Goal: Task Accomplishment & Management: Manage account settings

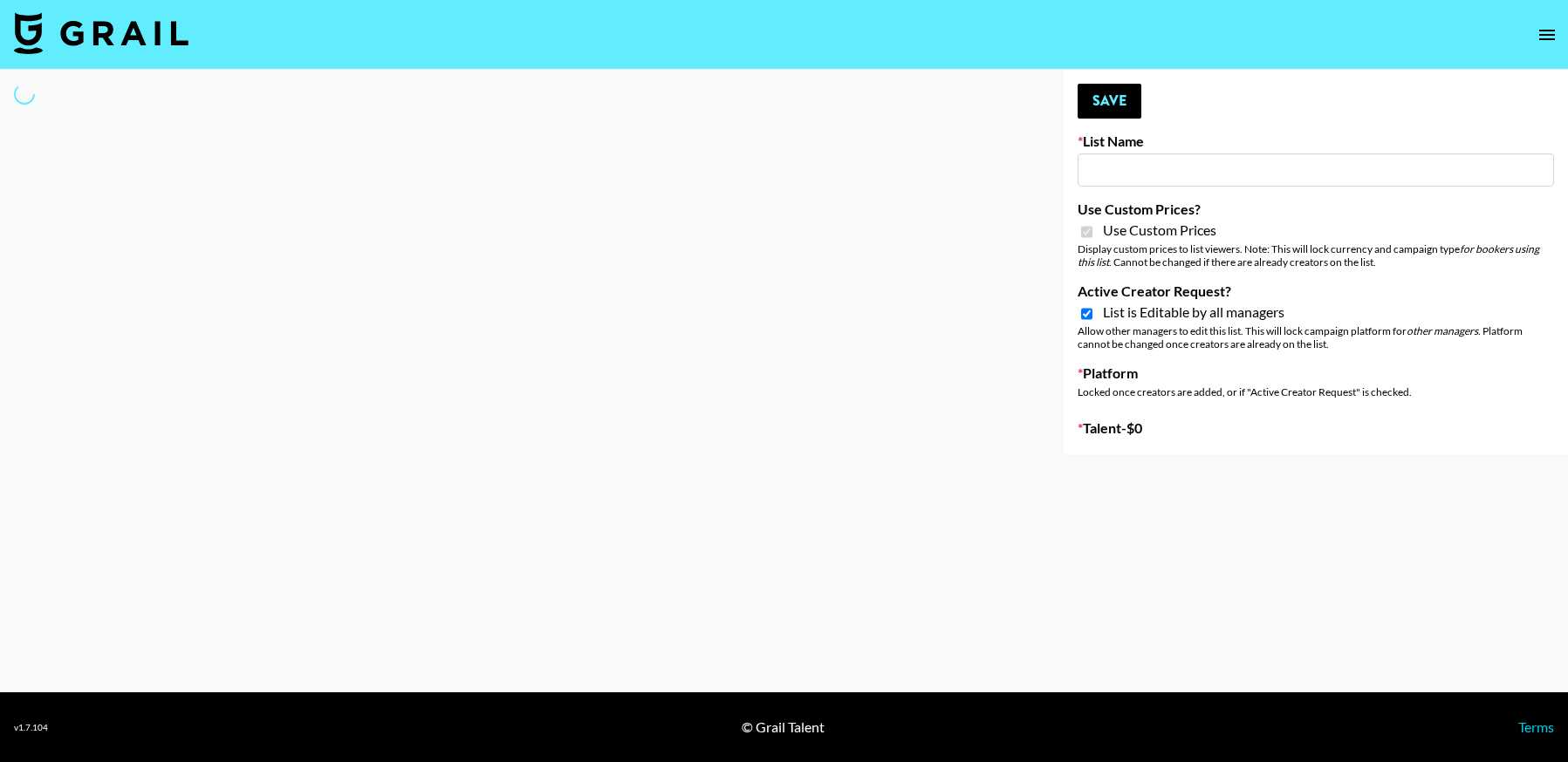
type input "Ladder ([DATE])"
checkbox input "true"
select select "Brand"
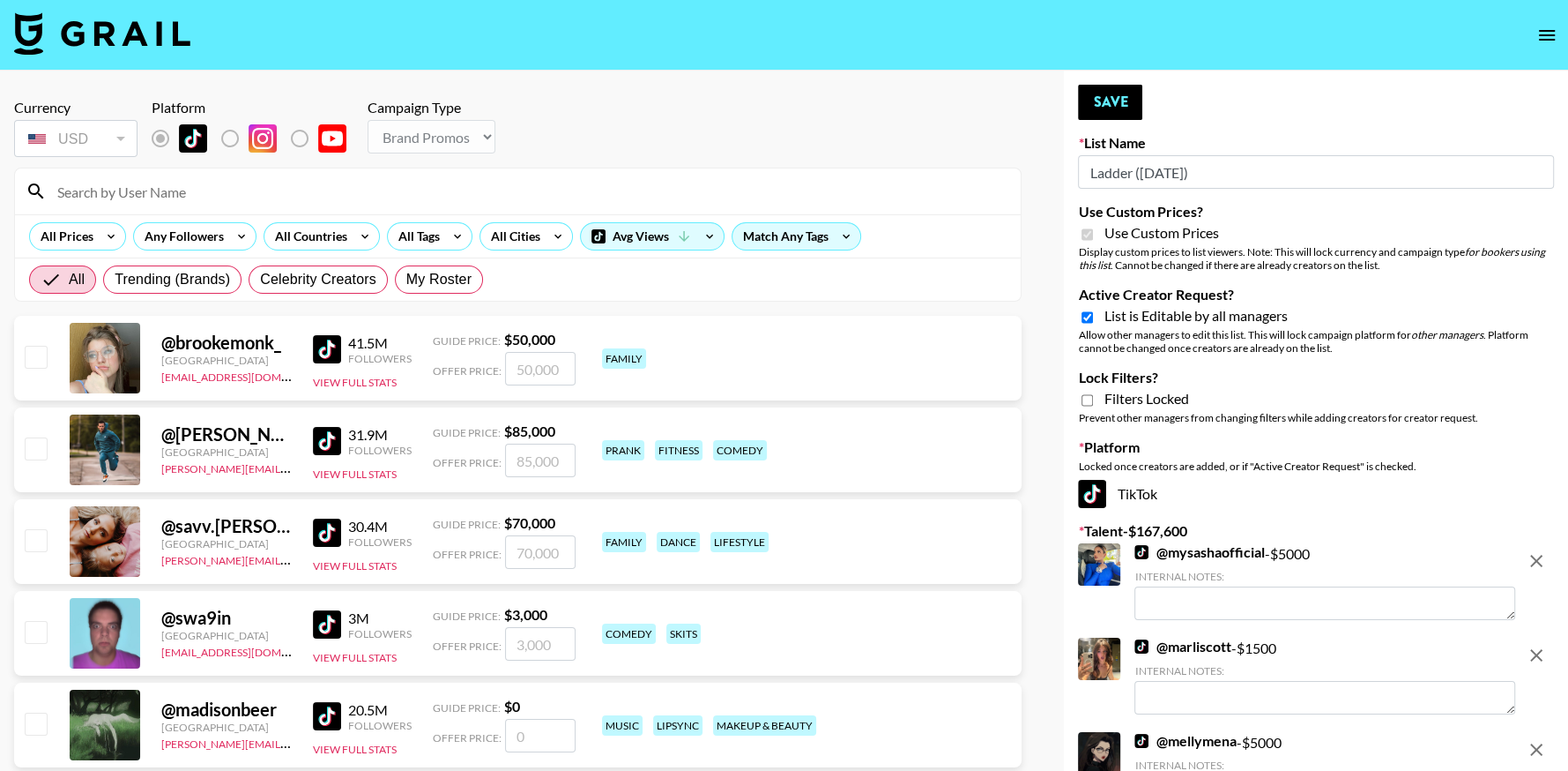
click at [1538, 22] on button "open drawer" at bounding box center [1548, 35] width 35 height 35
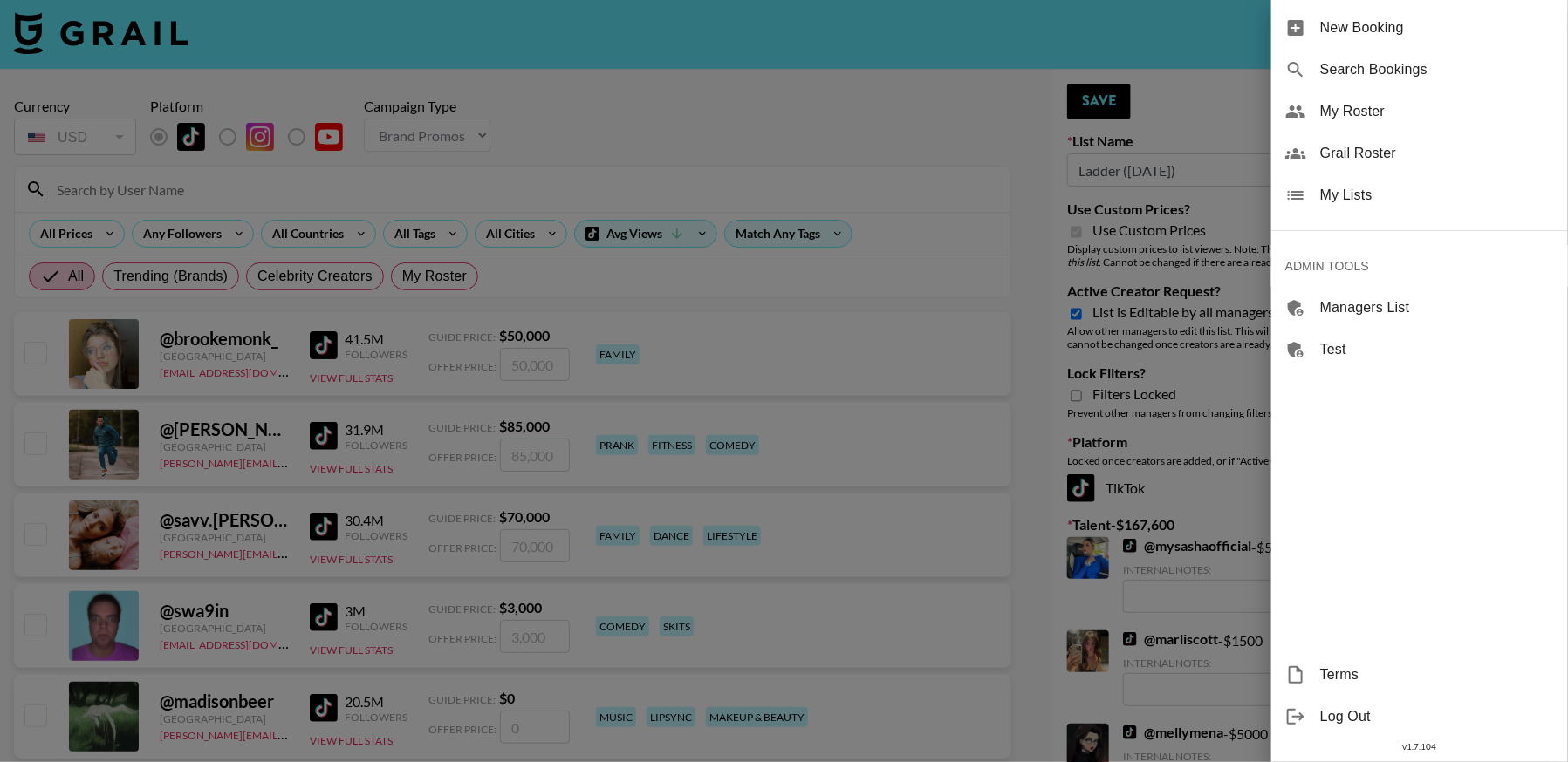
click at [1179, 73] on div at bounding box center [784, 381] width 1568 height 762
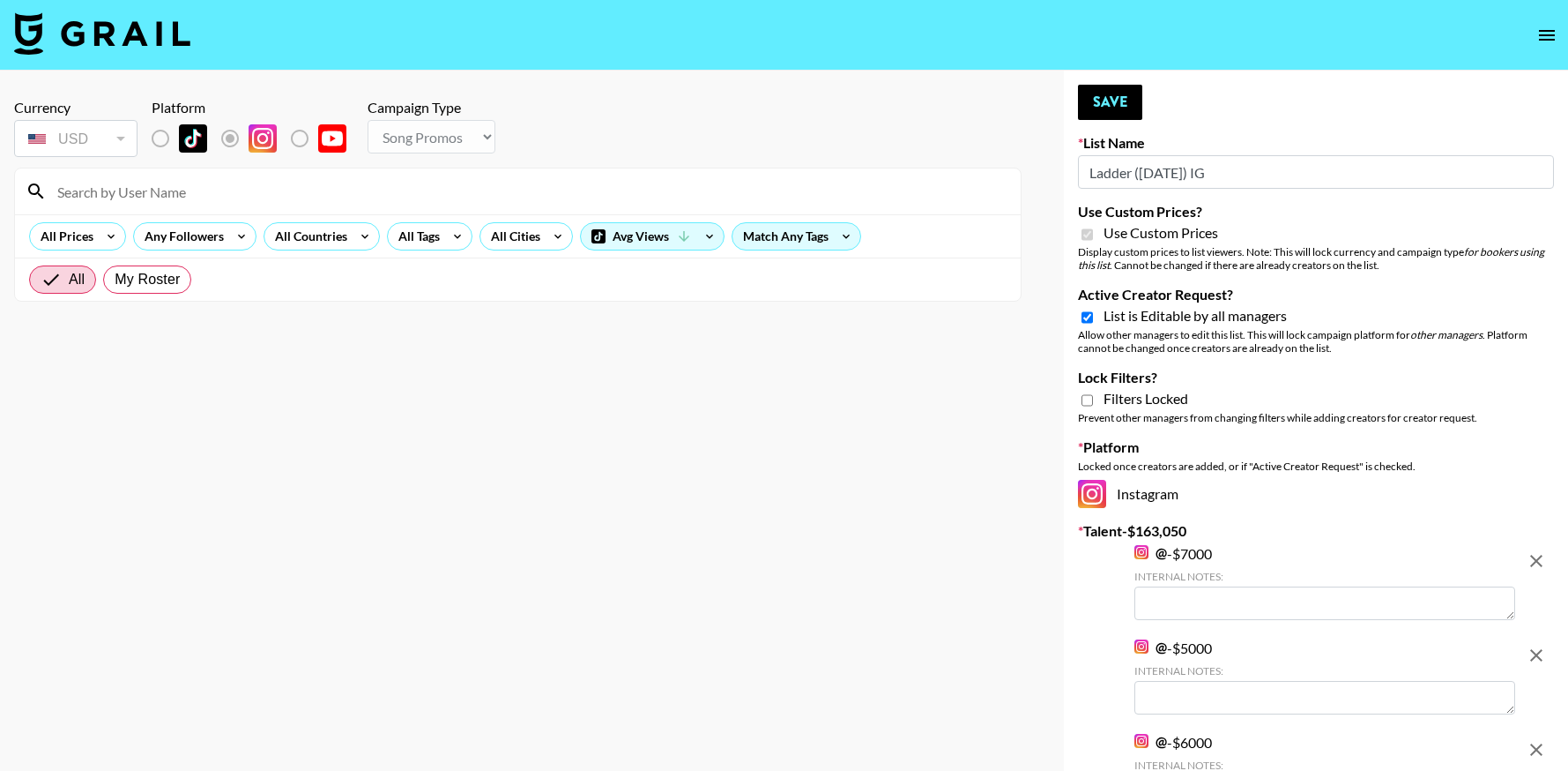
select select "Song"
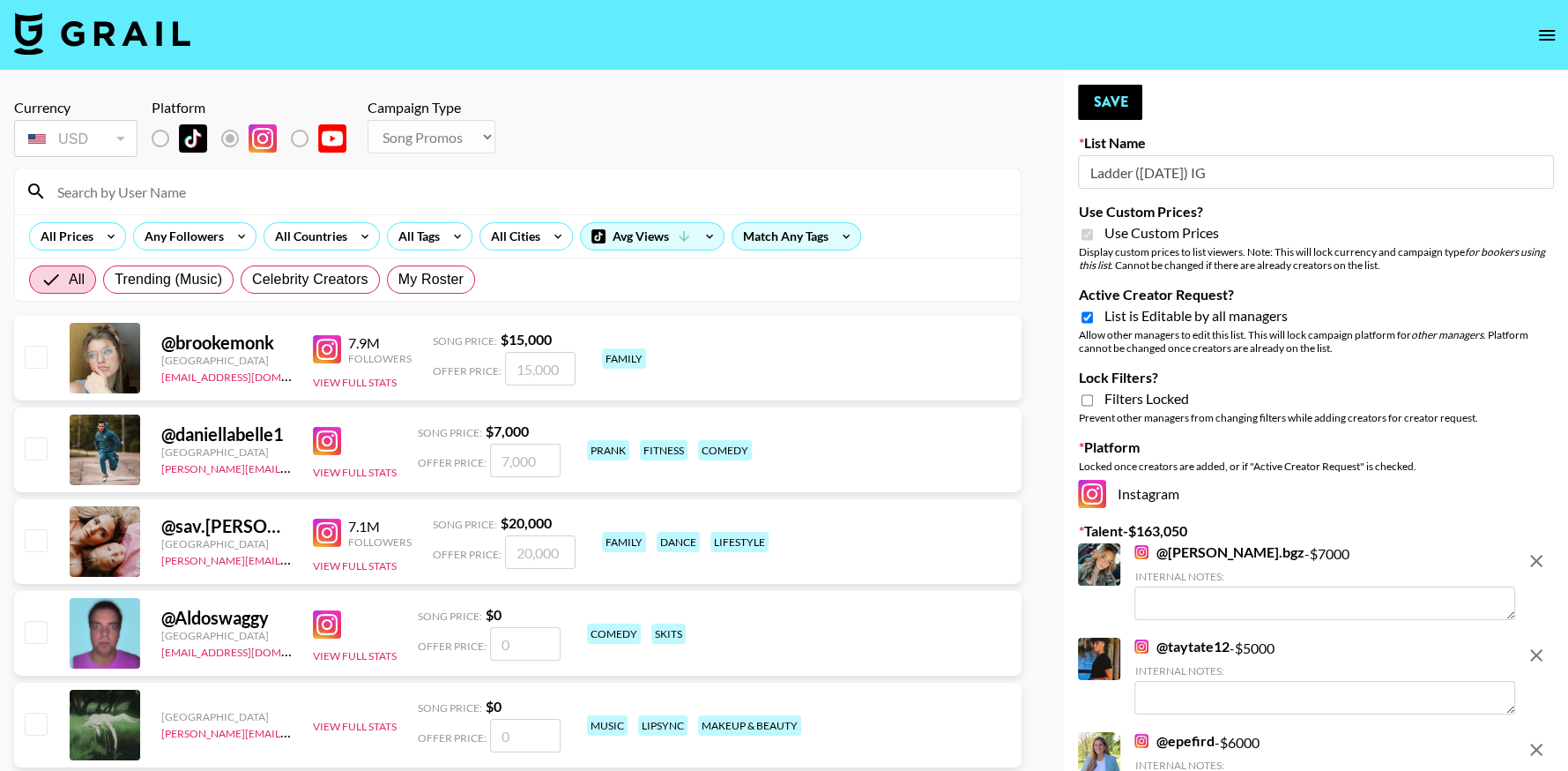
click at [1543, 33] on icon "open drawer" at bounding box center [1547, 35] width 21 height 21
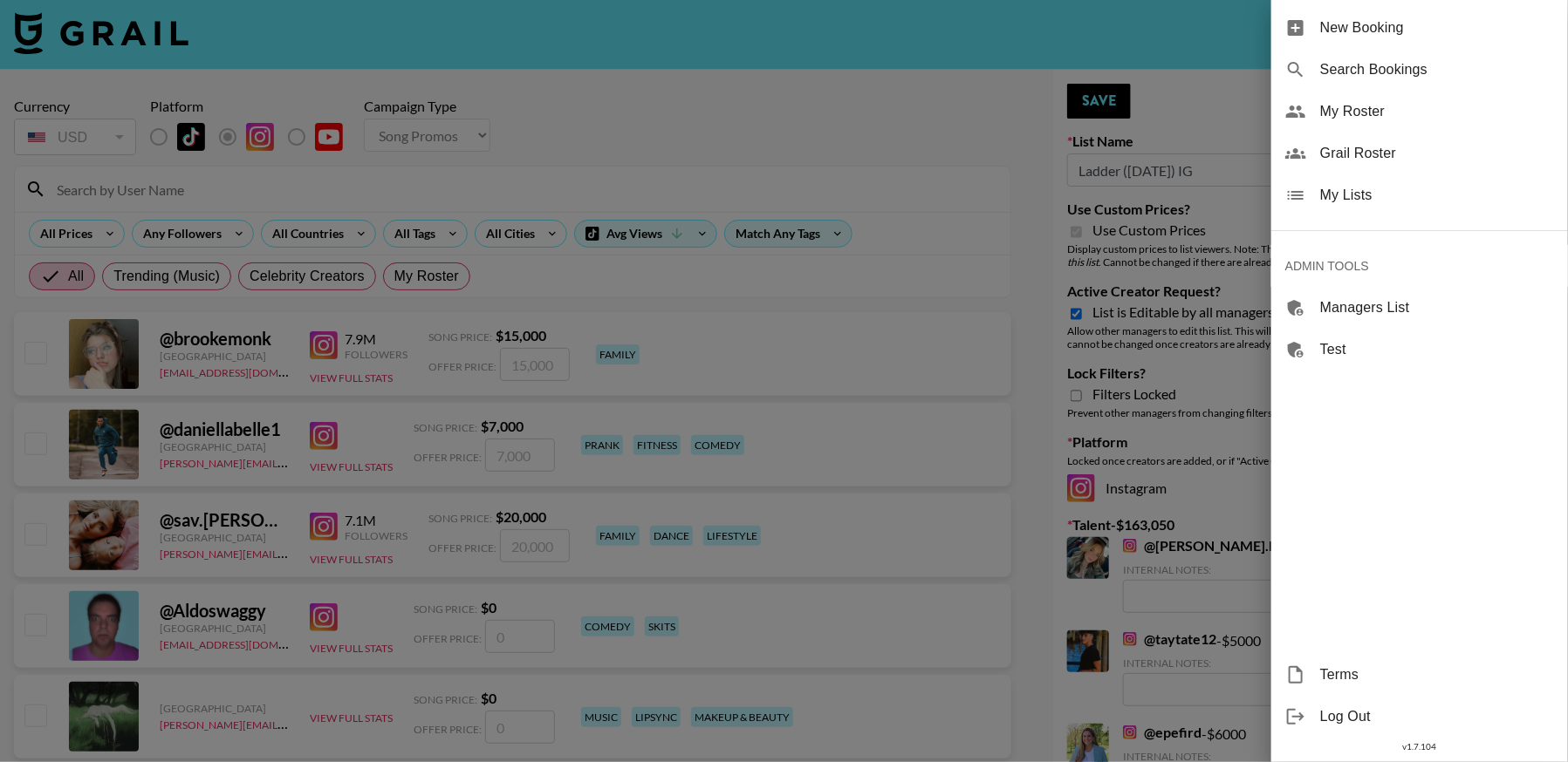
click at [1365, 192] on span "My Lists" at bounding box center [1436, 195] width 234 height 21
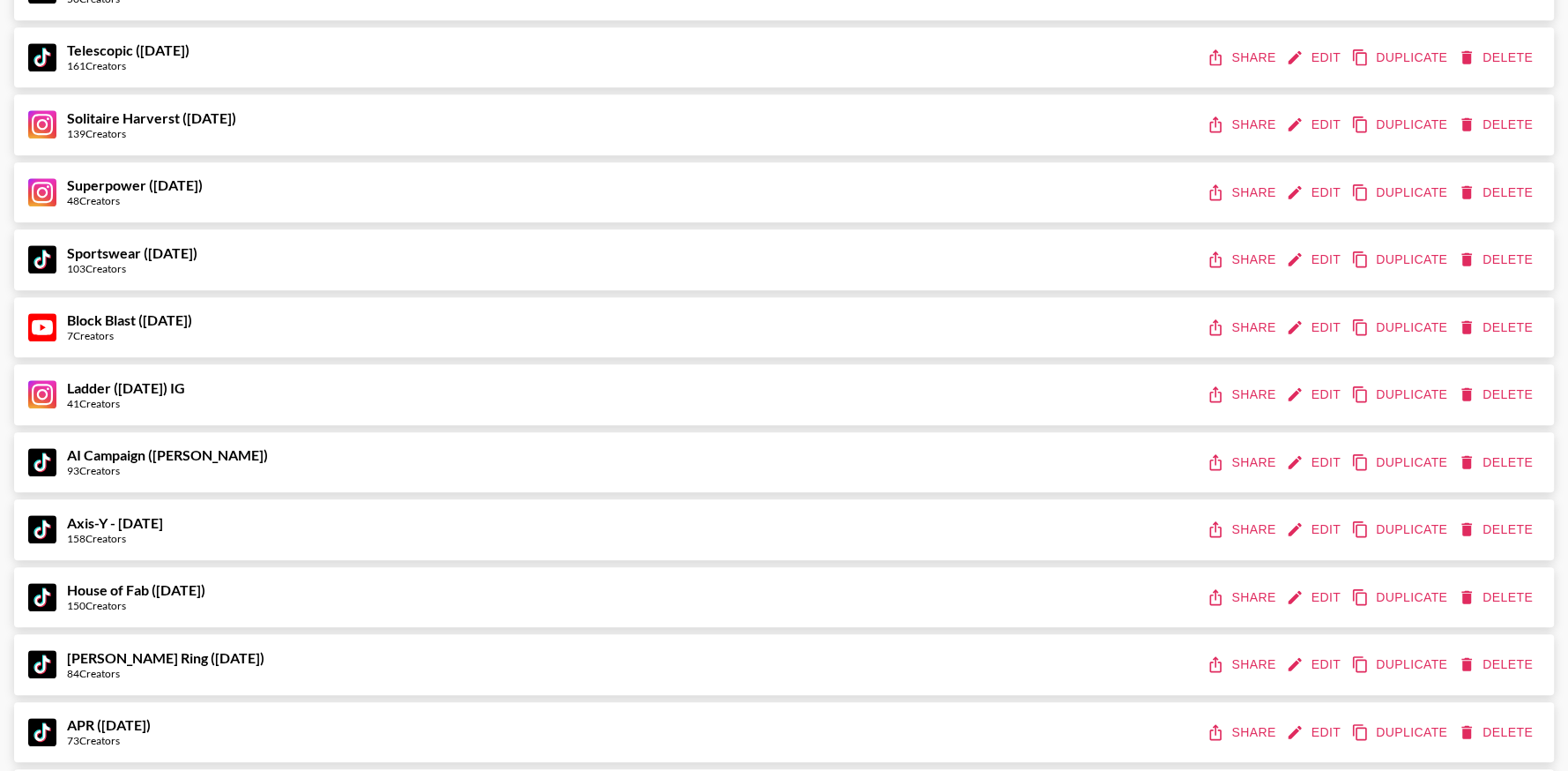
scroll to position [783, 0]
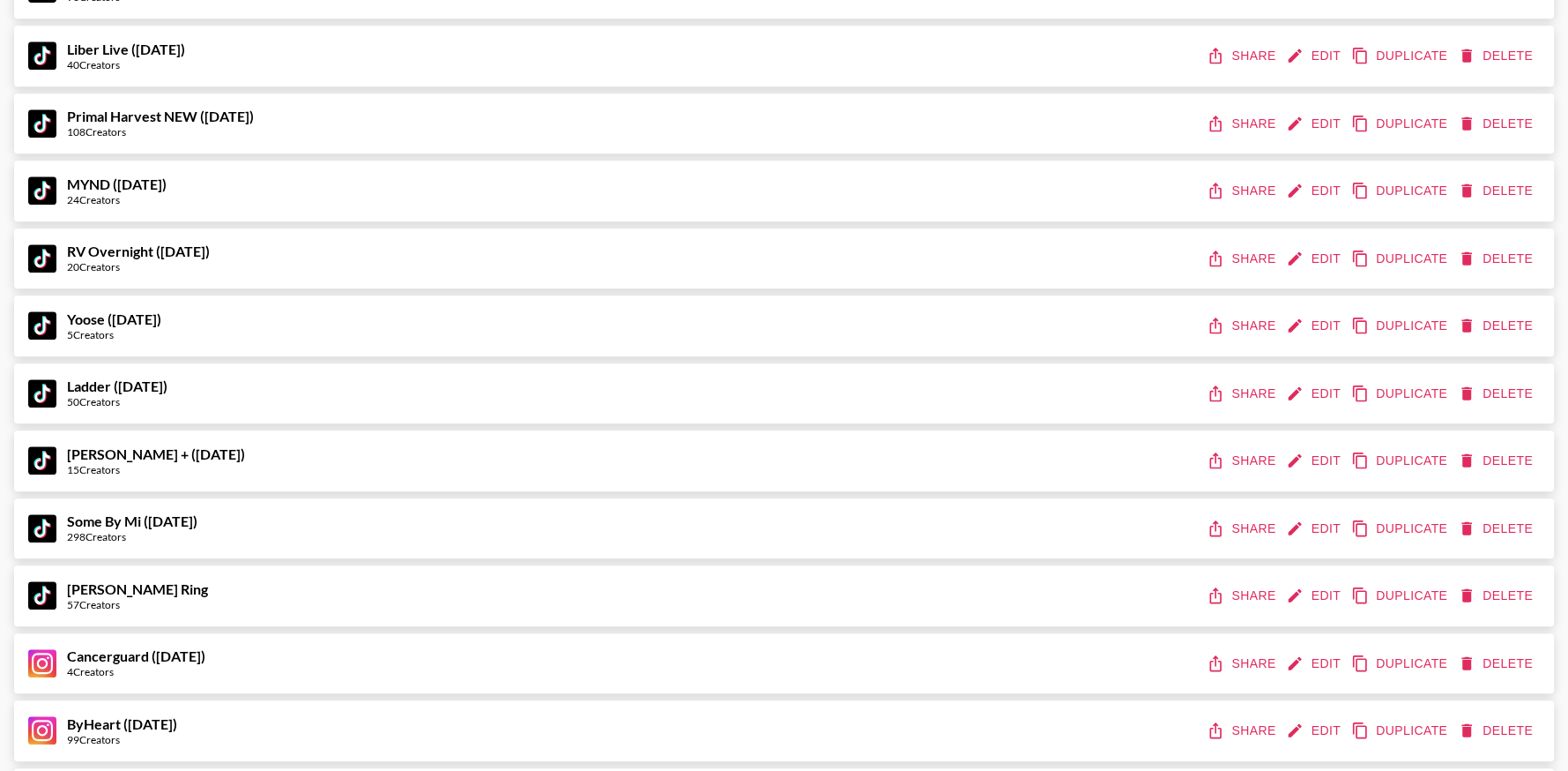
click at [1246, 387] on button "Share" at bounding box center [1243, 393] width 80 height 32
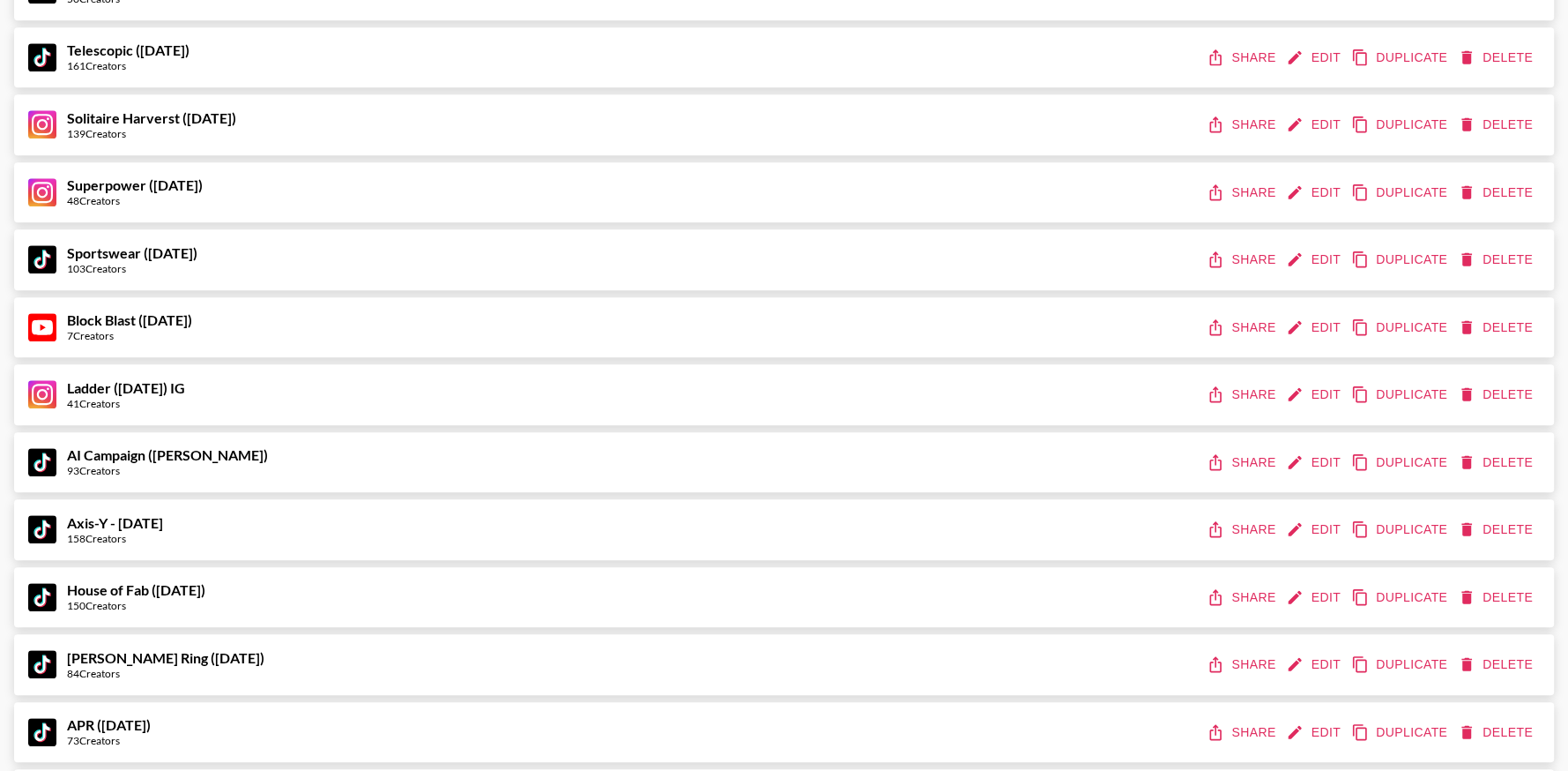
click at [1255, 387] on button "Share" at bounding box center [1243, 394] width 80 height 32
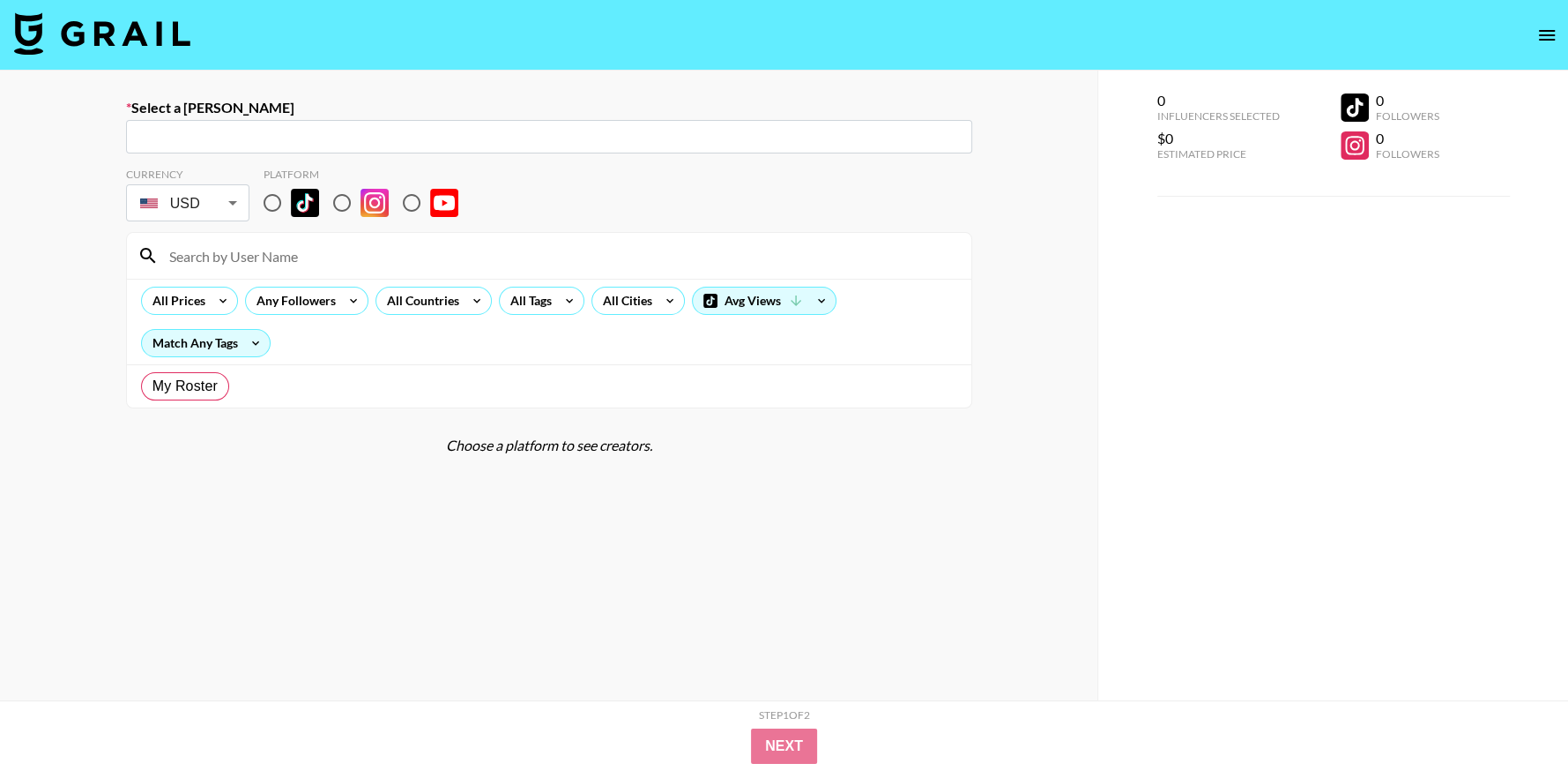
click at [1537, 38] on icon "open drawer" at bounding box center [1547, 35] width 21 height 21
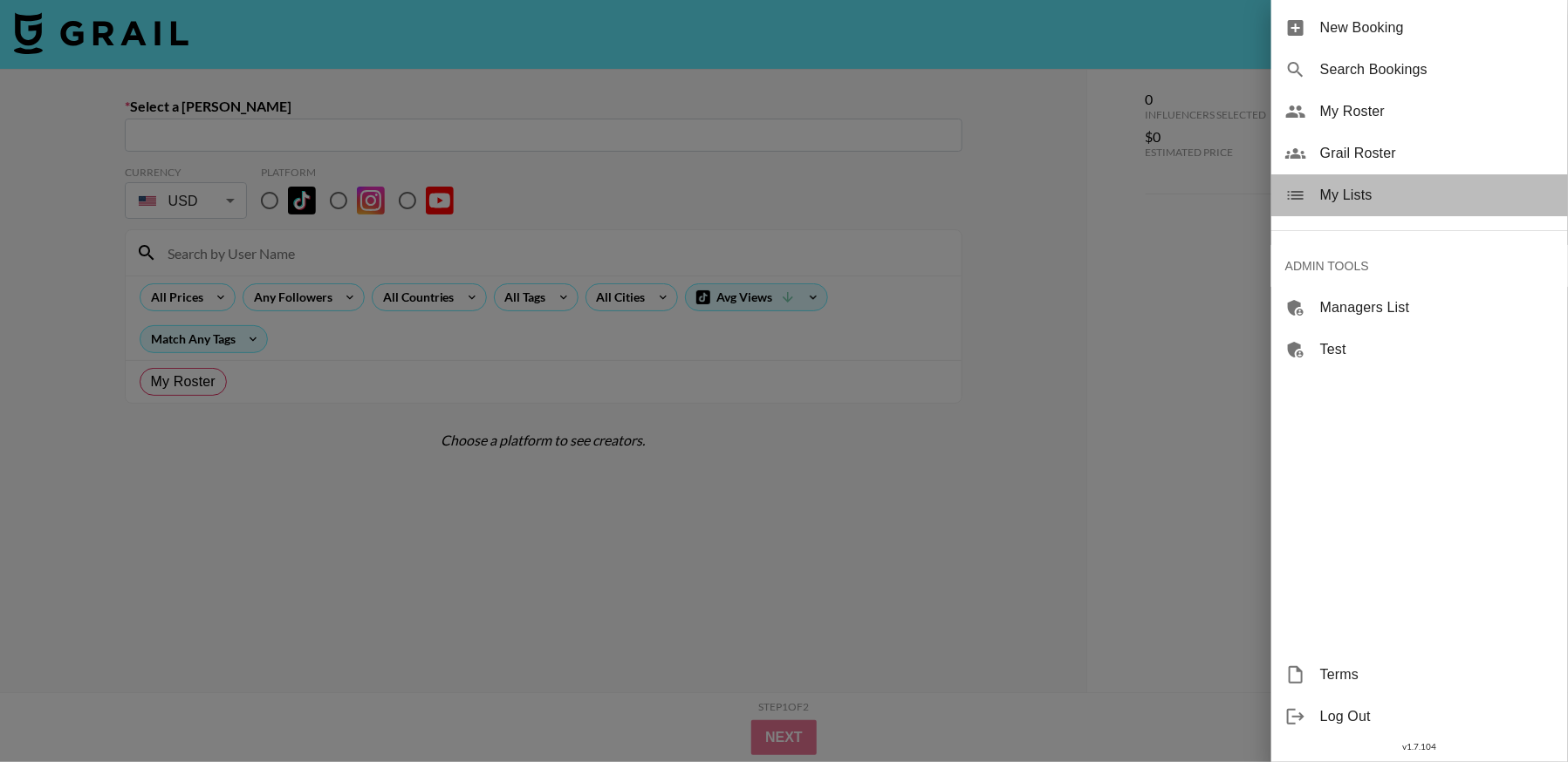
click at [1365, 199] on span "My Lists" at bounding box center [1436, 195] width 234 height 21
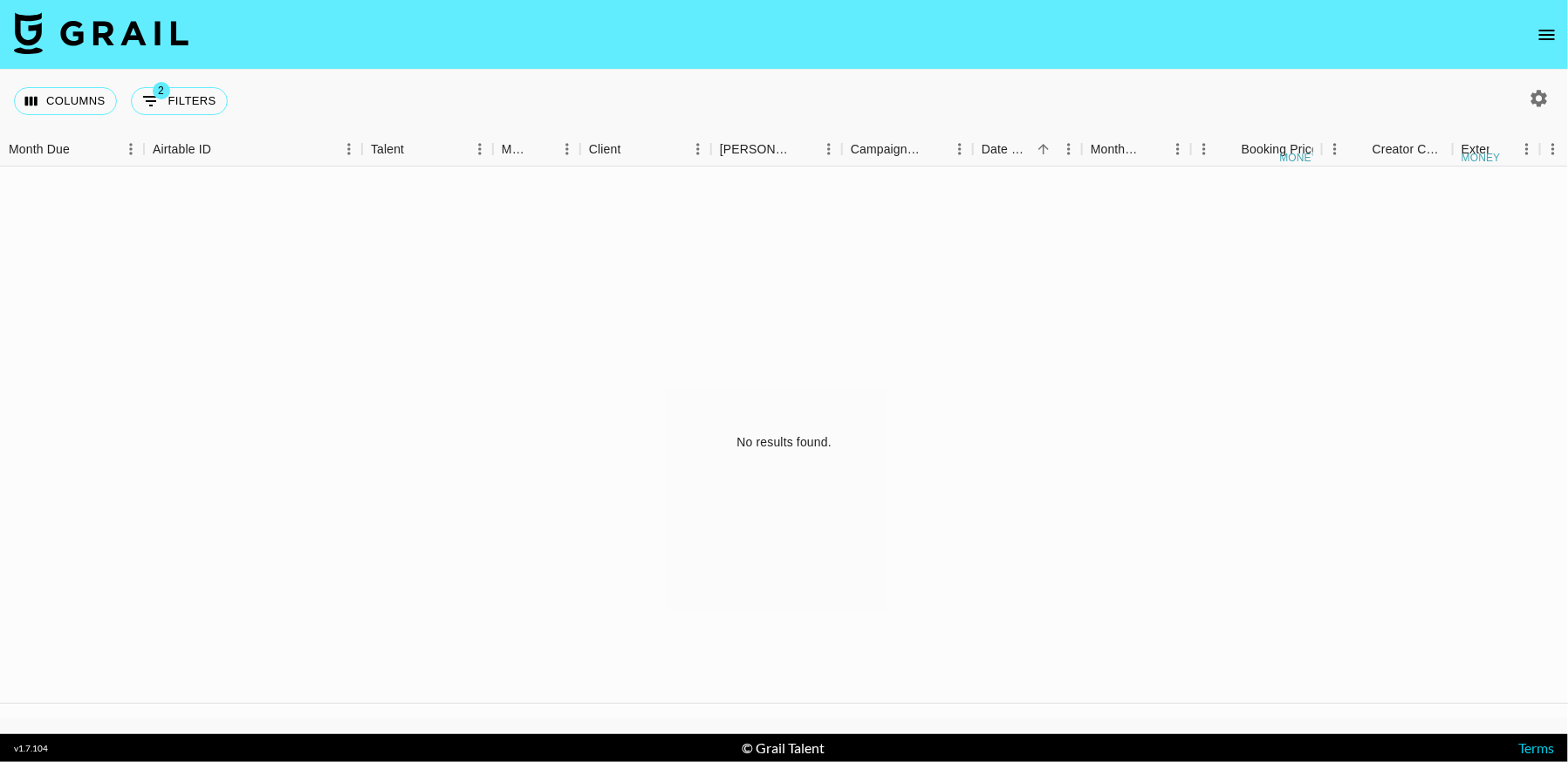
click at [1546, 38] on icon "open drawer" at bounding box center [1546, 34] width 16 height 10
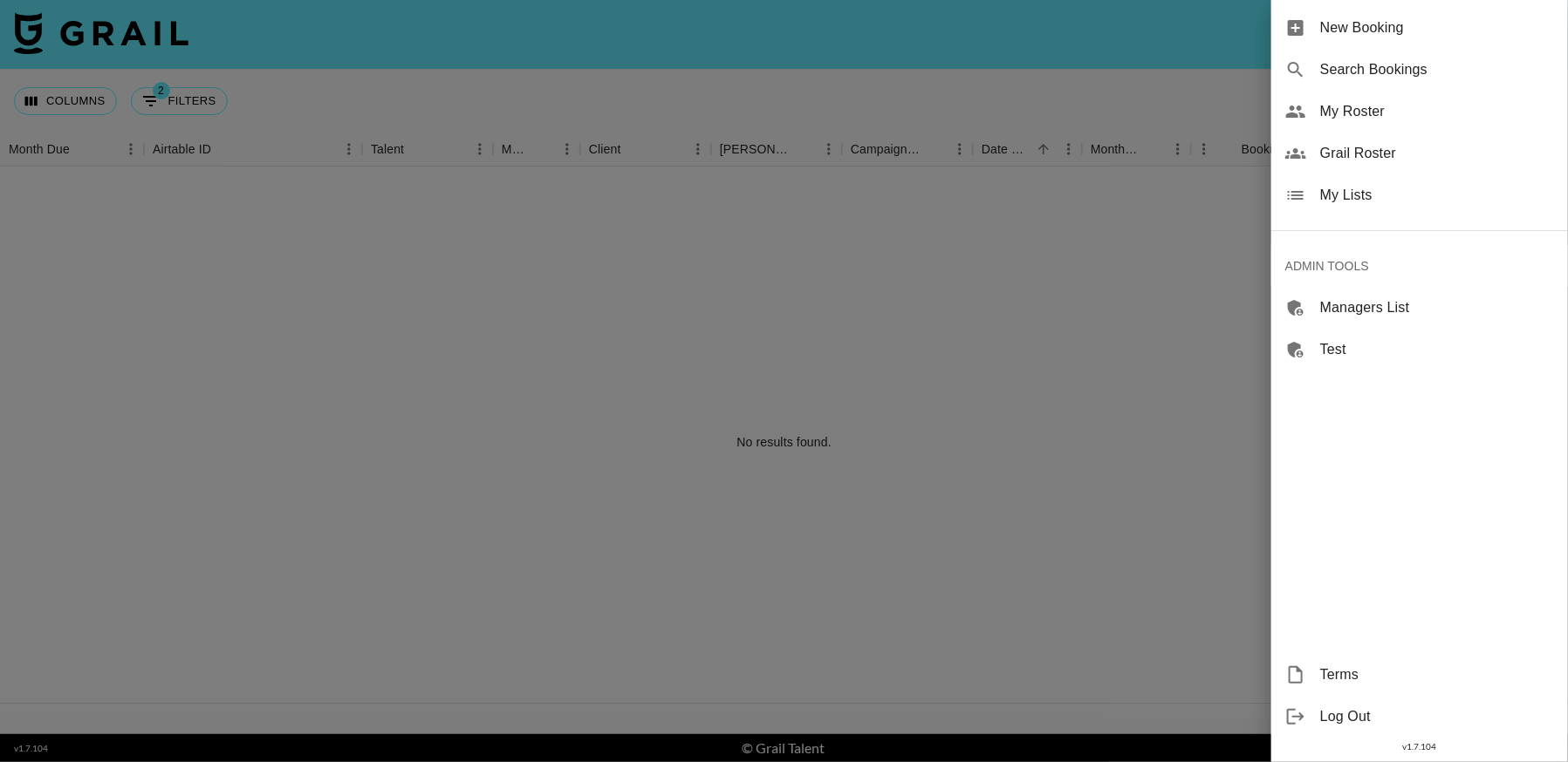
click at [1354, 196] on span "My Lists" at bounding box center [1436, 195] width 234 height 21
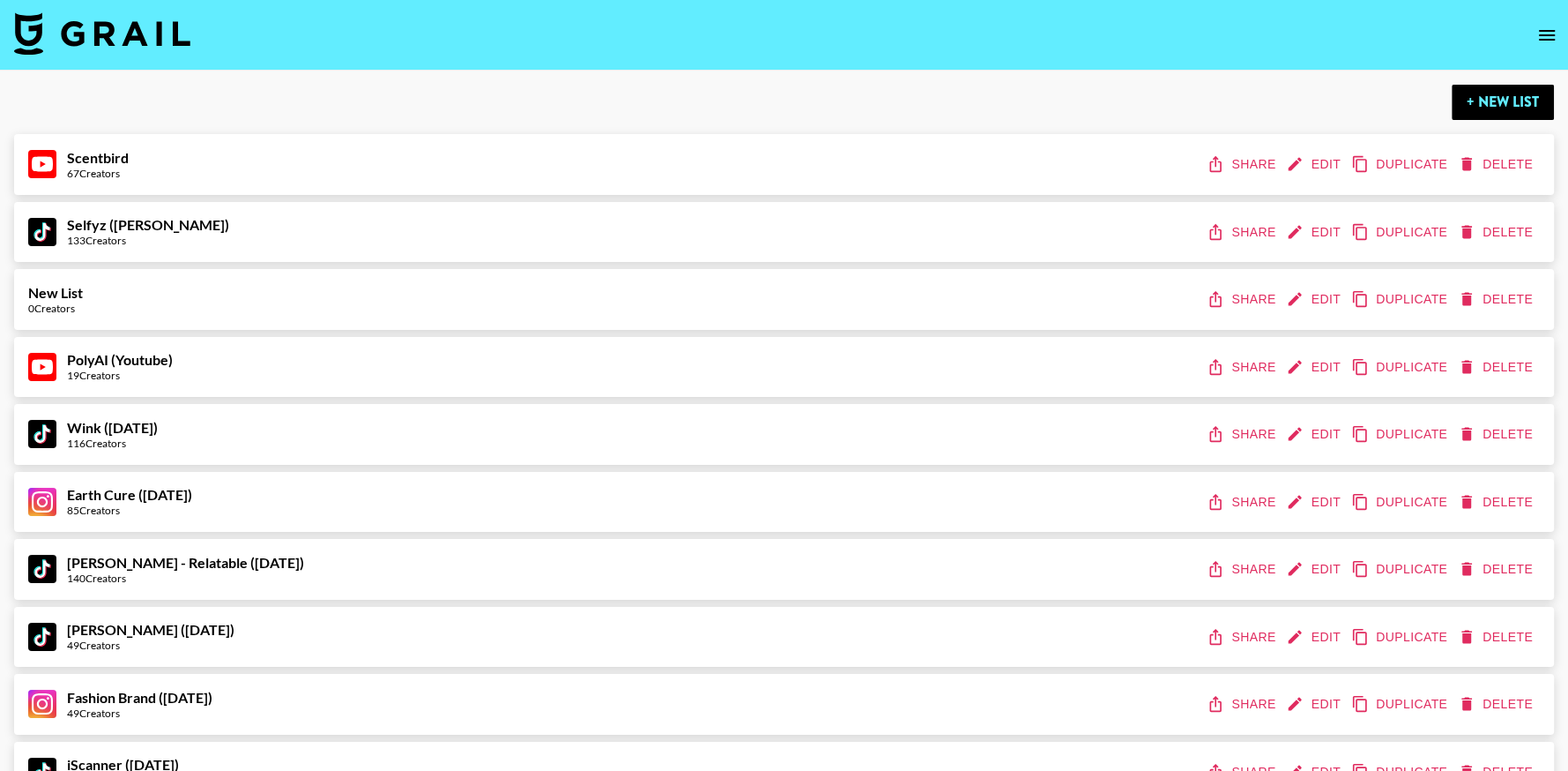
scroll to position [783, 0]
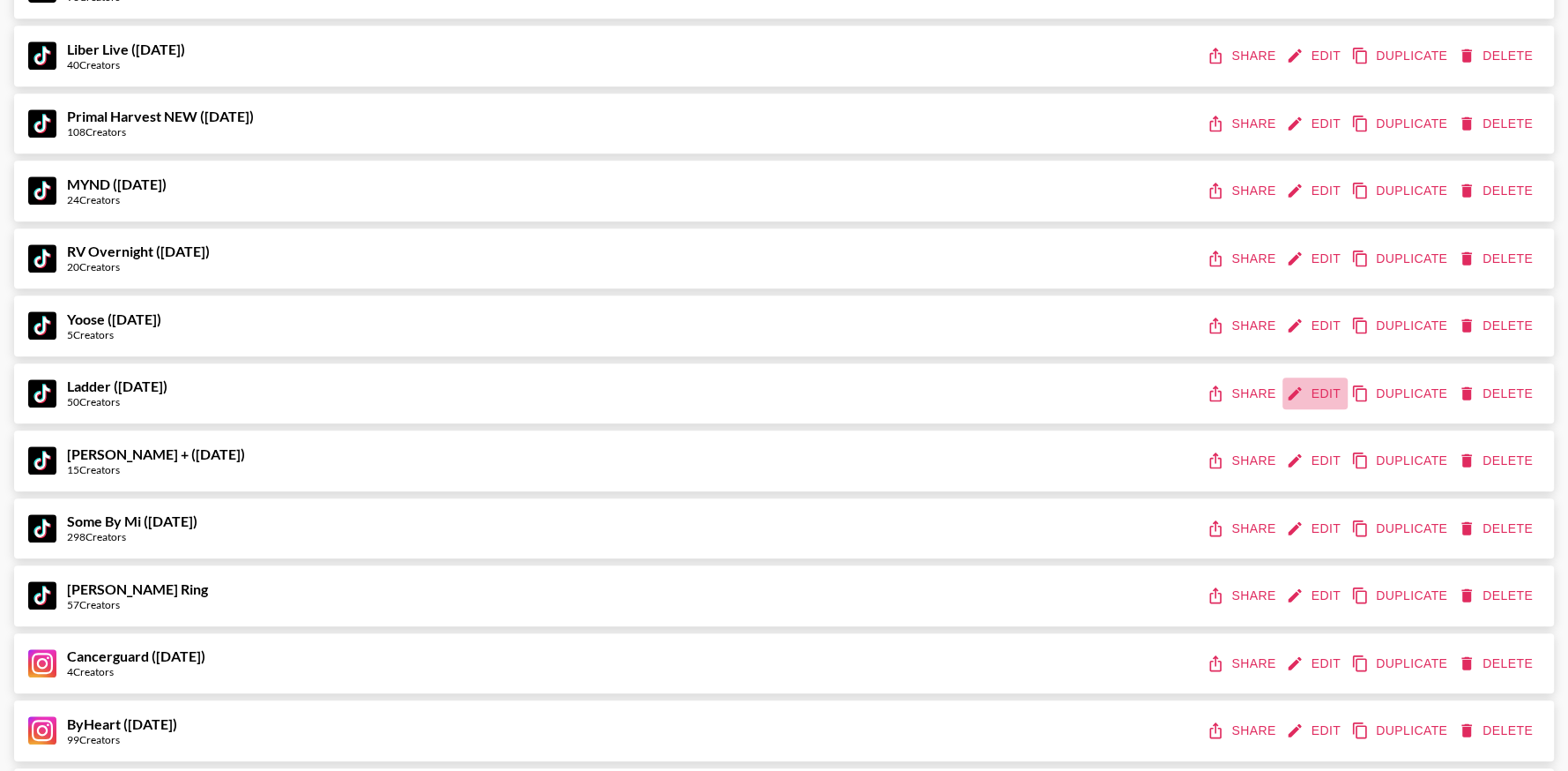
click at [1316, 399] on button "Edit" at bounding box center [1315, 393] width 65 height 32
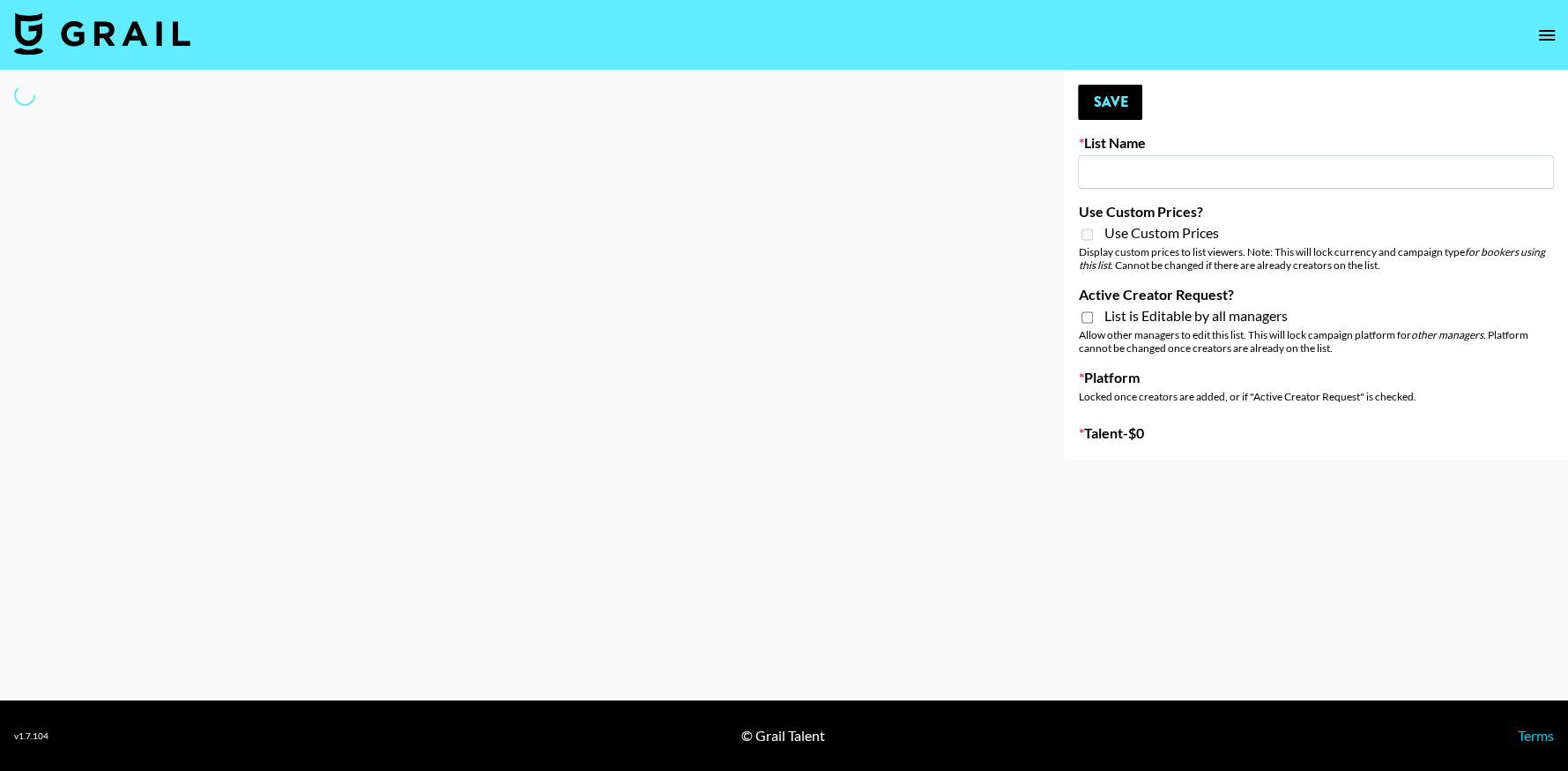
click at [1311, 392] on div "Locked once creators are added, or if "Active Creator Request" is checked." at bounding box center [1316, 397] width 476 height 13
click at [1307, 388] on div "Platform Locked once creators are added, or if "Active Creator Request" is chec…" at bounding box center [1316, 389] width 476 height 42
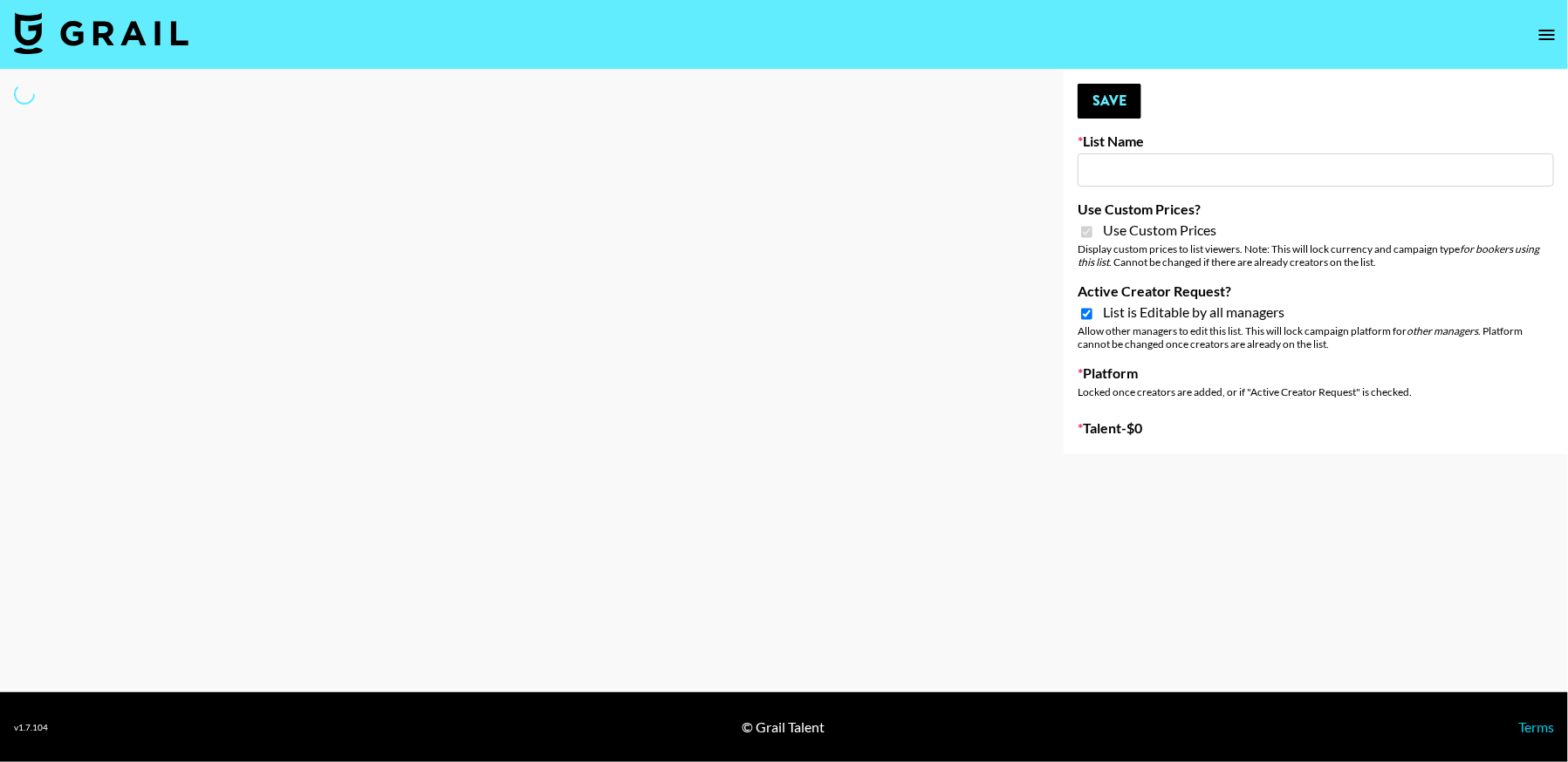
type input "Ladder ([DATE])"
checkbox input "true"
select select "Brand"
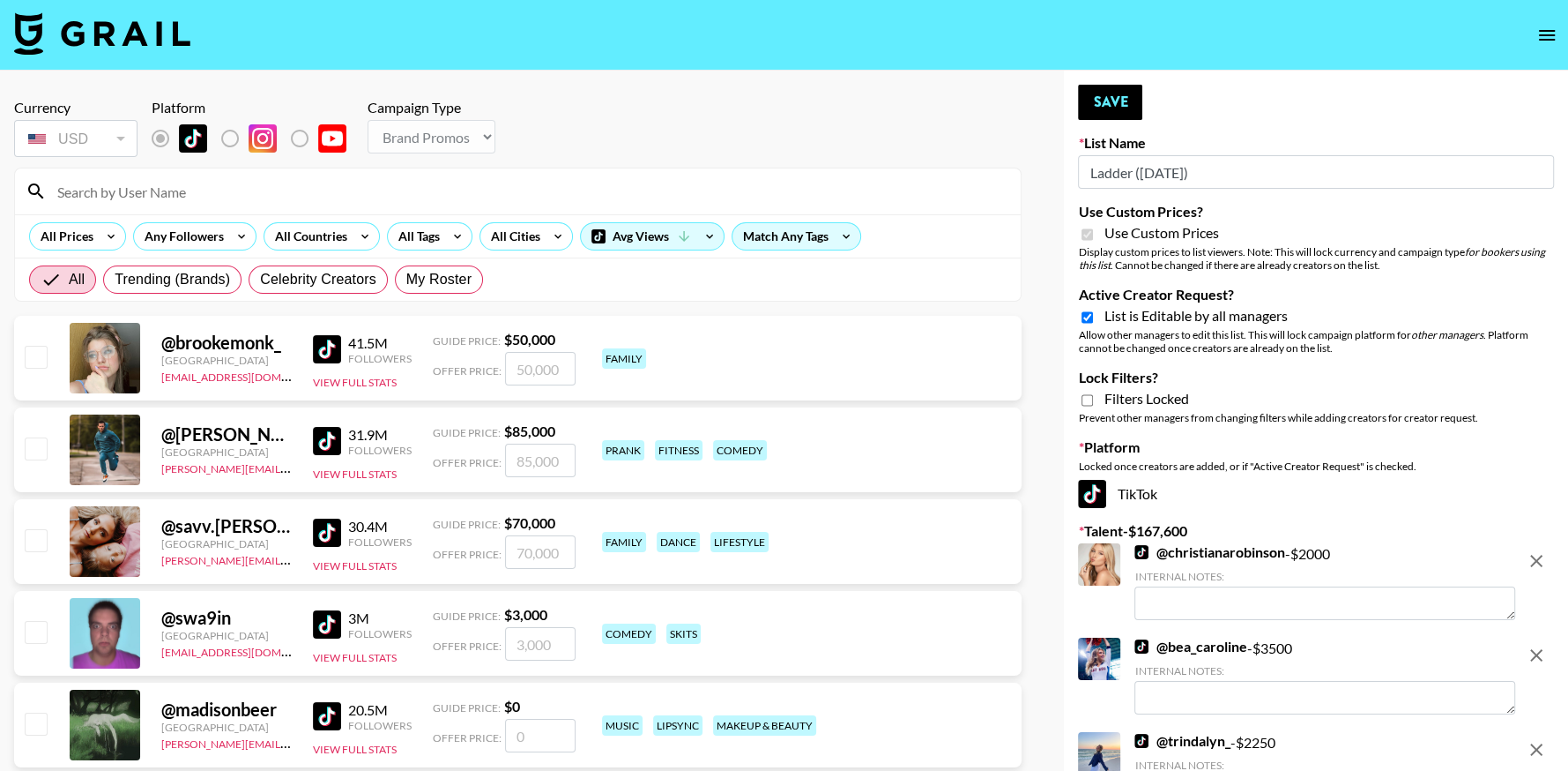
click at [1537, 39] on icon "open drawer" at bounding box center [1547, 35] width 21 height 21
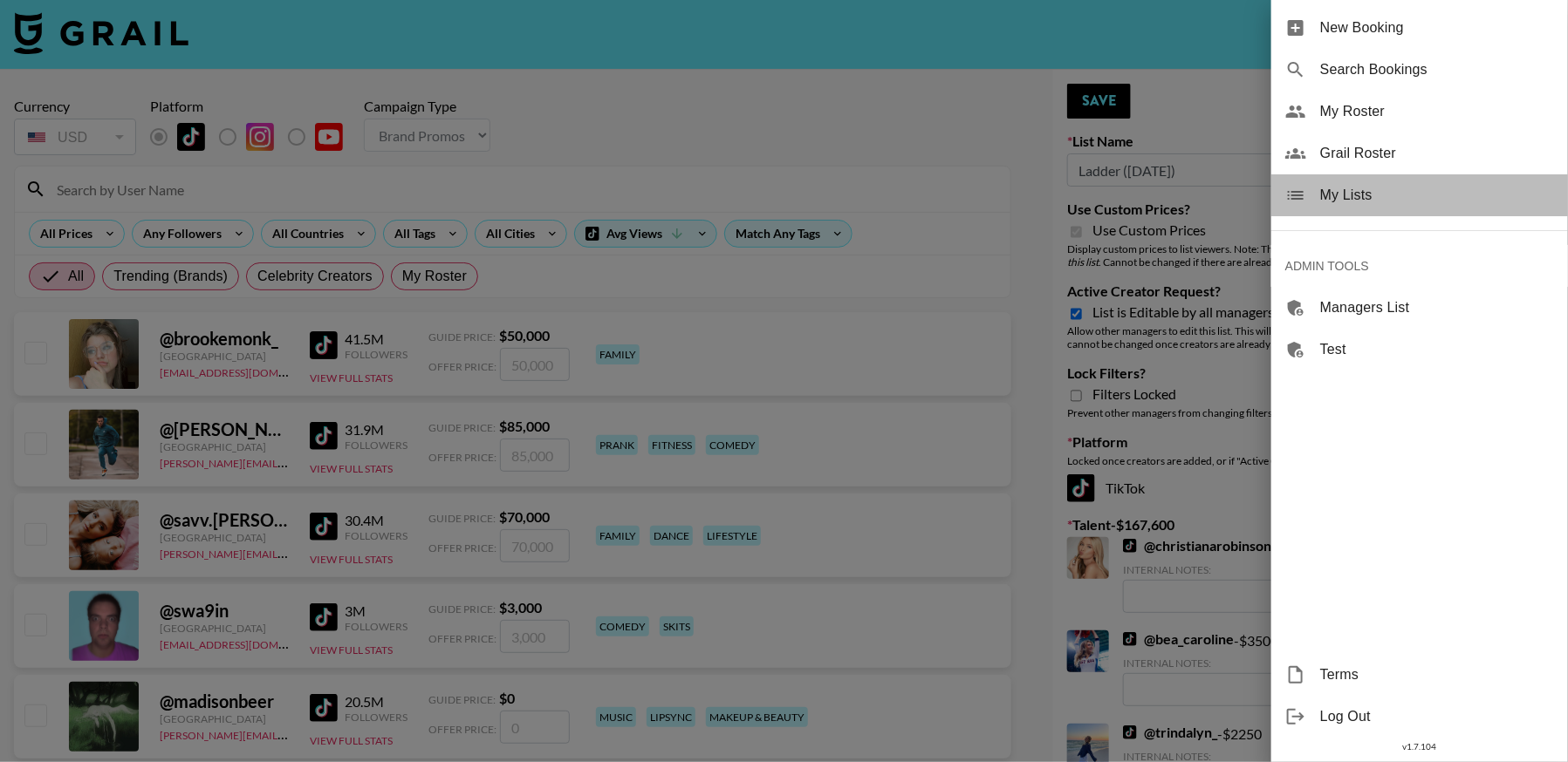
click at [1380, 181] on div "My Lists" at bounding box center [1420, 195] width 297 height 42
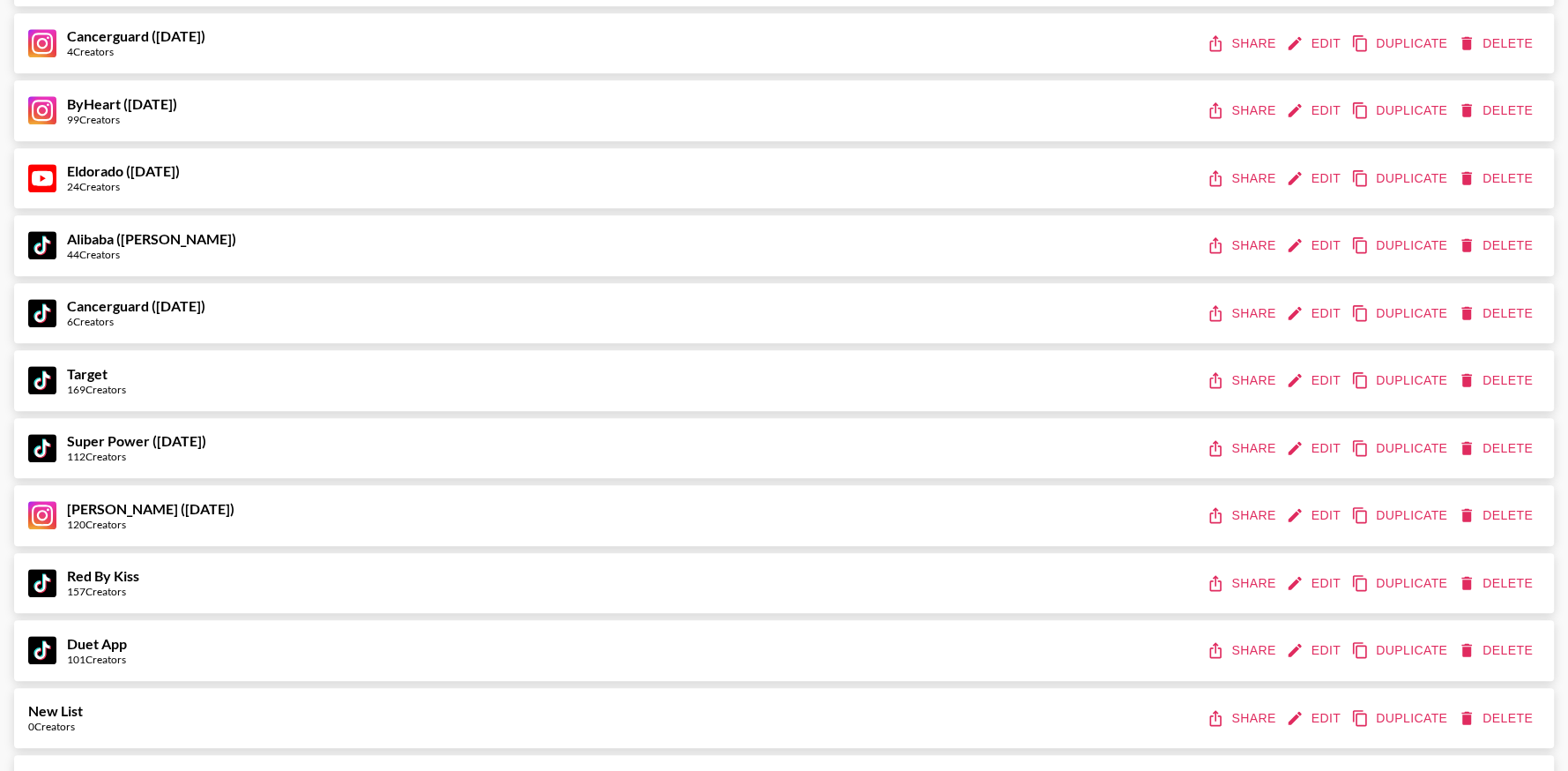
scroll to position [783, 0]
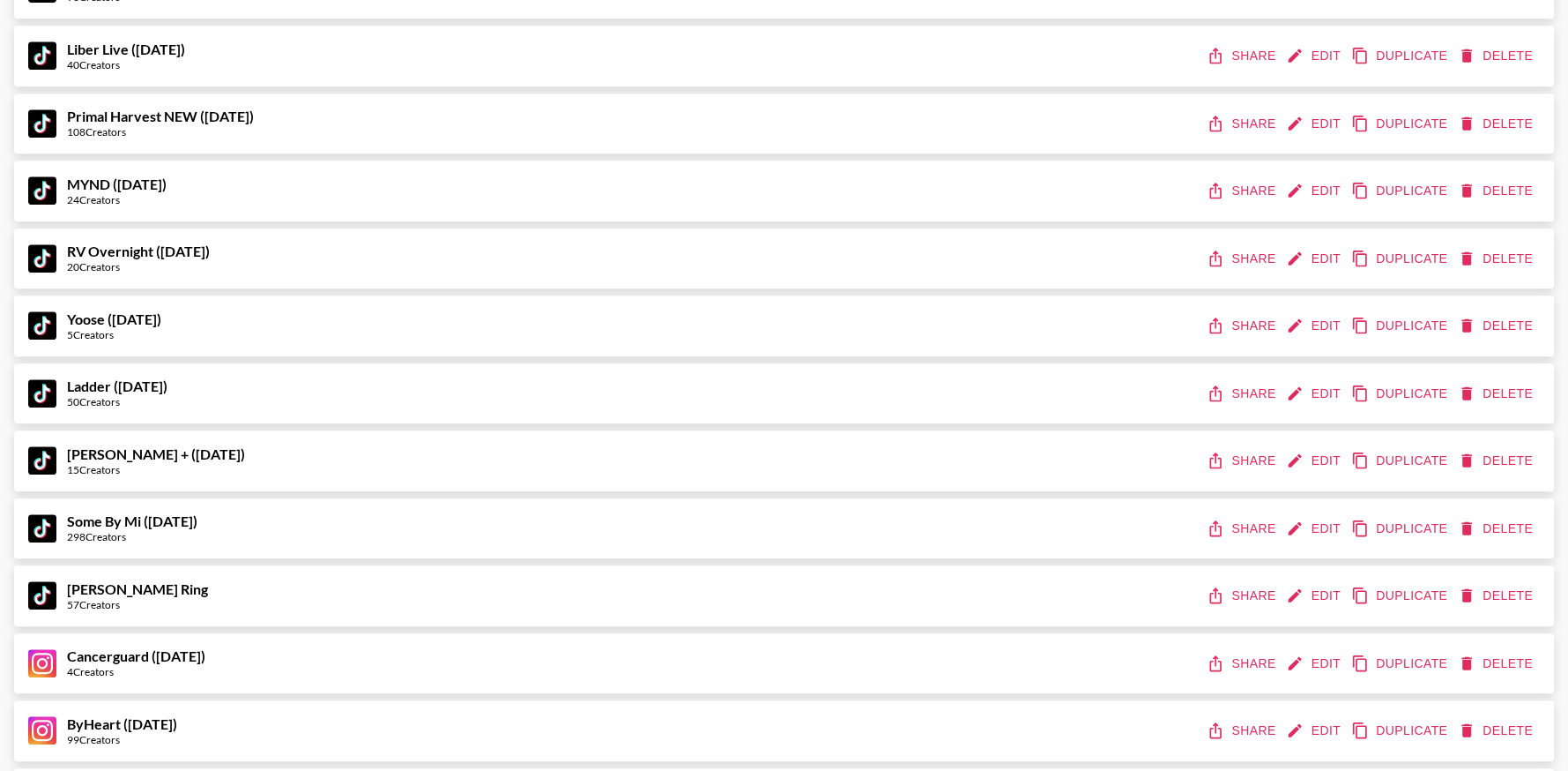
click at [1252, 394] on button "Share" at bounding box center [1243, 393] width 80 height 32
click at [1315, 397] on button "Edit" at bounding box center [1315, 393] width 65 height 32
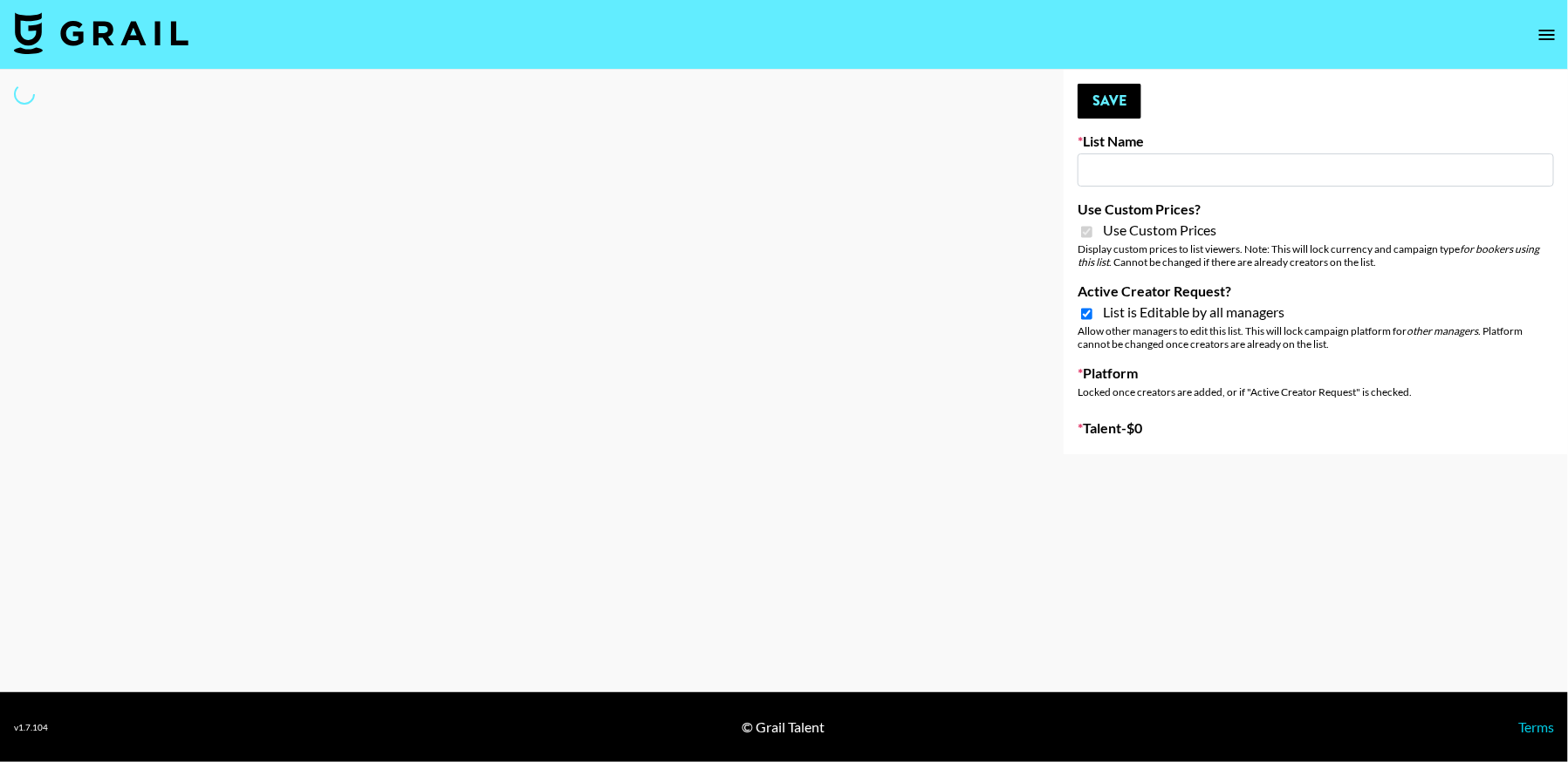
type input "Ladder ([DATE])"
checkbox input "true"
select select "Brand"
